Goal: Information Seeking & Learning: Find specific page/section

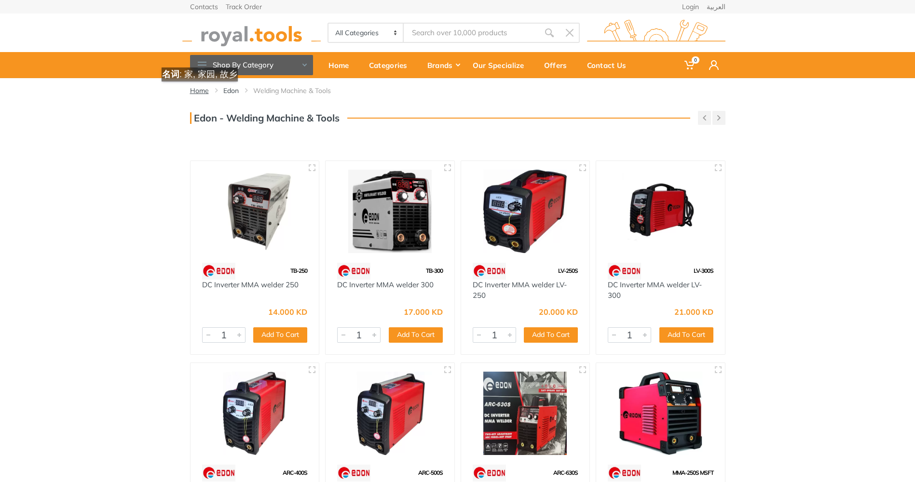
click at [203, 91] on link "Home" at bounding box center [199, 91] width 19 height 10
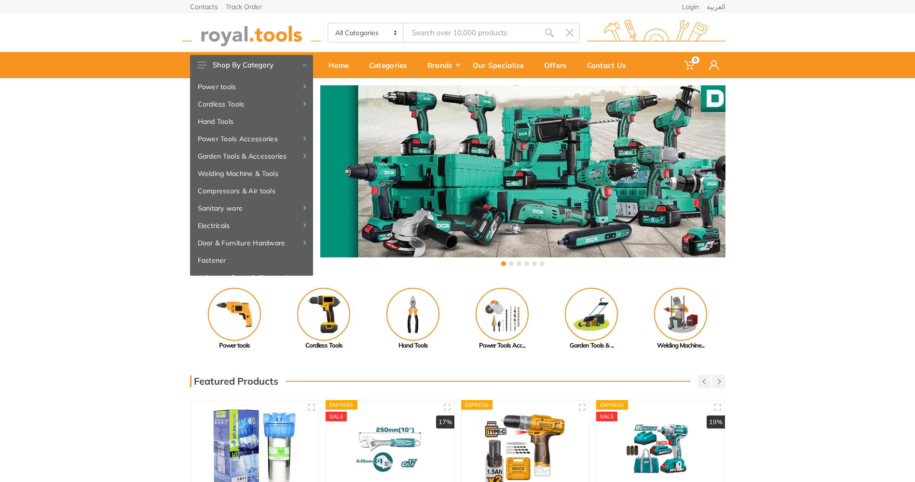
drag, startPoint x: 0, startPoint y: 0, endPoint x: 814, endPoint y: 168, distance: 831.1
click at [814, 168] on div "‹ ›" at bounding box center [457, 177] width 915 height 198
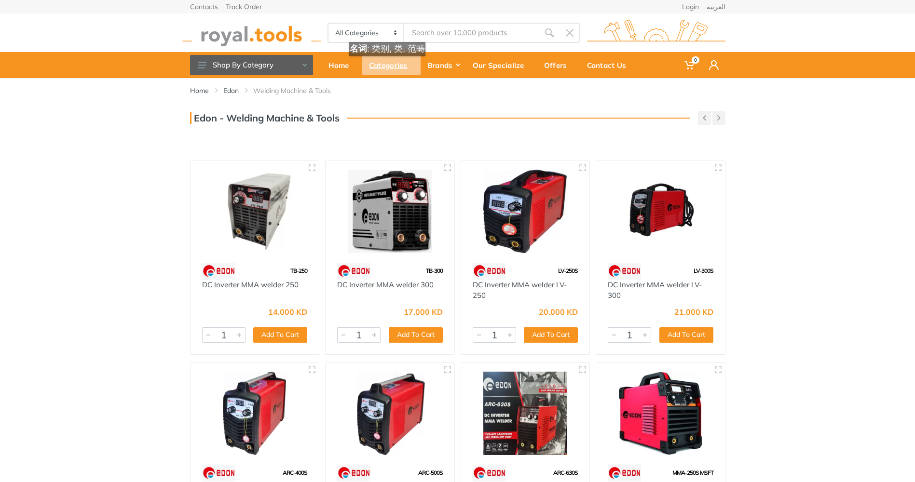
click at [391, 66] on div "Categories" at bounding box center [391, 65] width 58 height 20
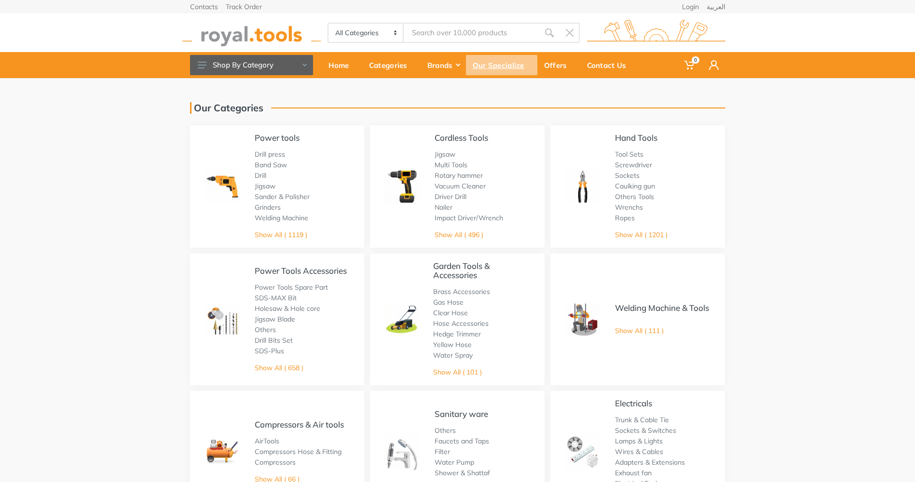
click at [486, 66] on div "Our Specialize" at bounding box center [501, 65] width 71 height 20
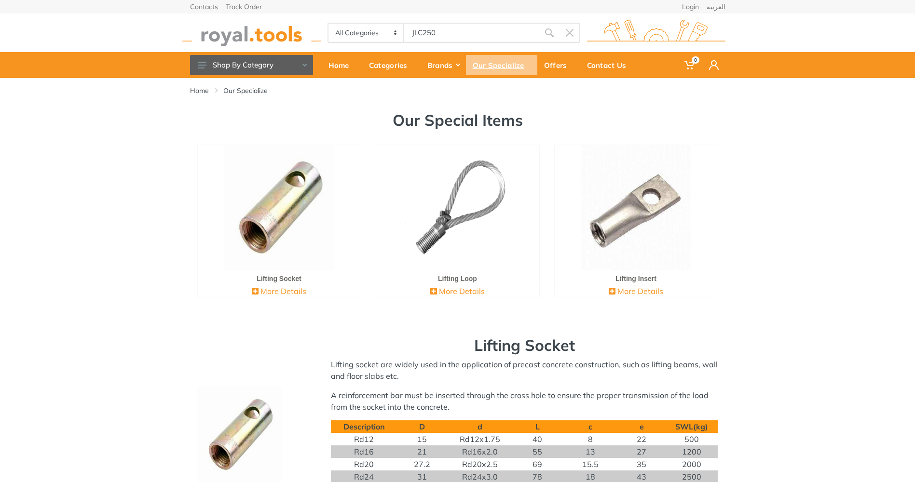
type input "JLC250"
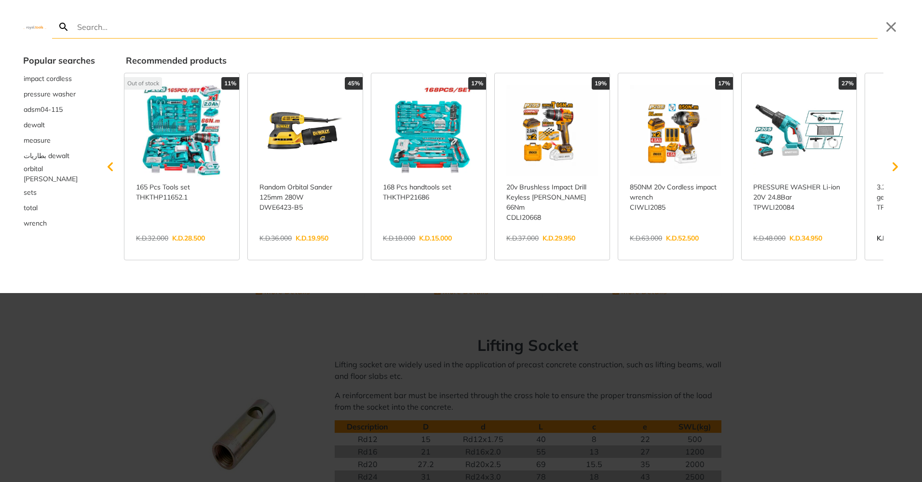
click at [791, 370] on div at bounding box center [461, 241] width 922 height 482
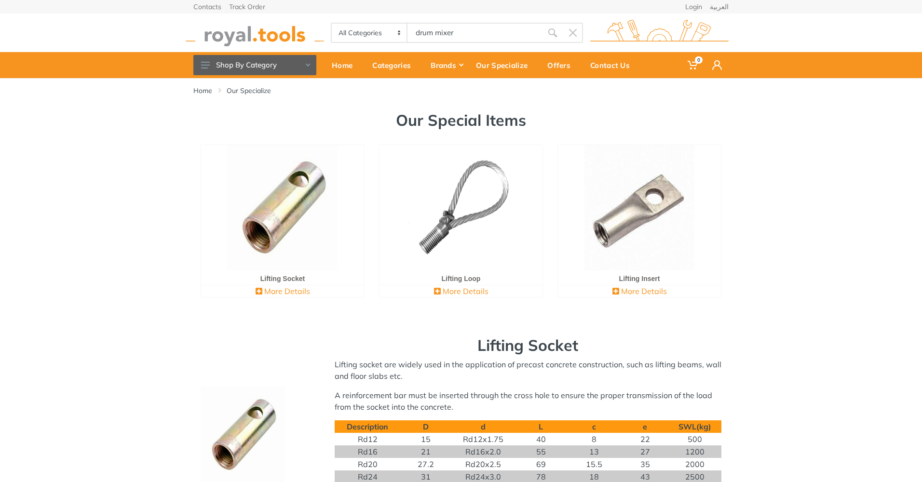
type input "drum mixer"
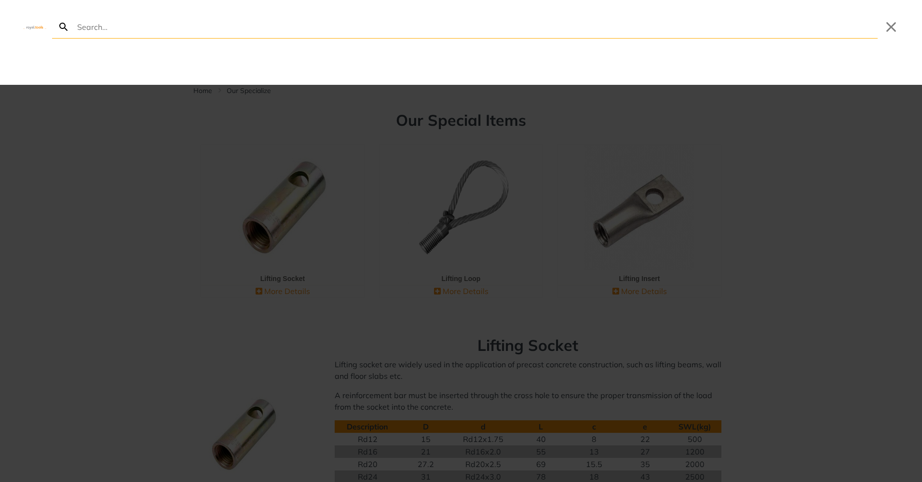
drag, startPoint x: 272, startPoint y: 35, endPoint x: 276, endPoint y: 31, distance: 5.8
click at [274, 33] on input "Search" at bounding box center [476, 26] width 803 height 23
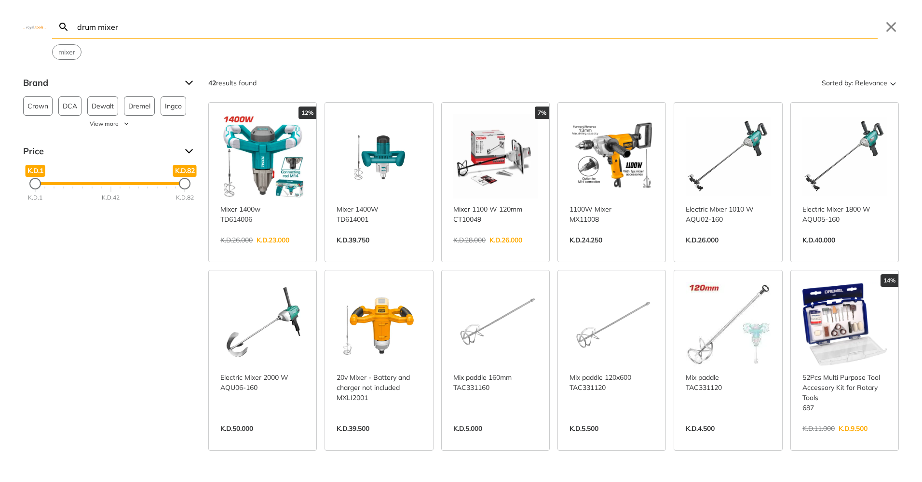
drag, startPoint x: 100, startPoint y: 27, endPoint x: 51, endPoint y: 28, distance: 48.7
click at [51, 28] on div "drum mixer Search Submit Close mixer" at bounding box center [461, 30] width 922 height 60
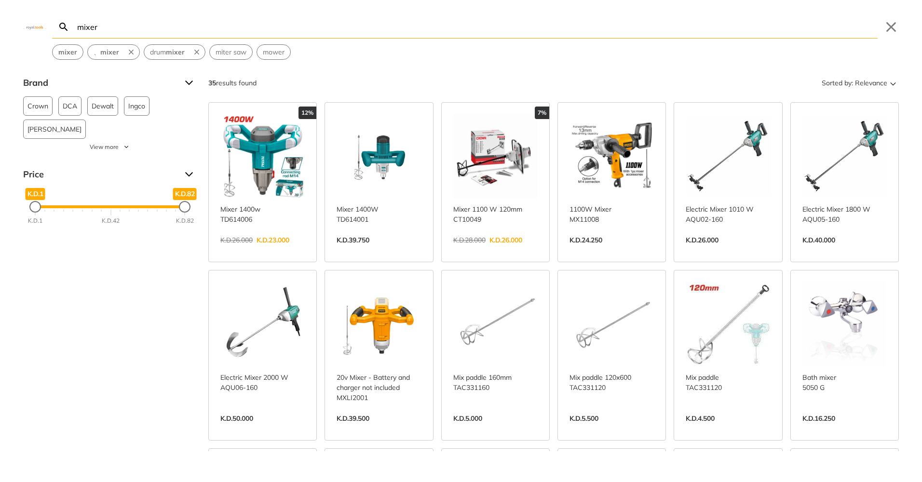
type input "mixer"
drag, startPoint x: 112, startPoint y: 30, endPoint x: 62, endPoint y: 33, distance: 50.7
click at [62, 33] on form "mixer Search mixer Submit" at bounding box center [465, 26] width 826 height 23
click at [114, 307] on div "Brand Crown 1 DCA 5 Dewalt 1 Ingco 3 [PERSON_NAME] 9 Makute 1 SOMAFIX 5 Tolsen …" at bounding box center [461, 263] width 922 height 376
